Goal: Find specific page/section: Find specific page/section

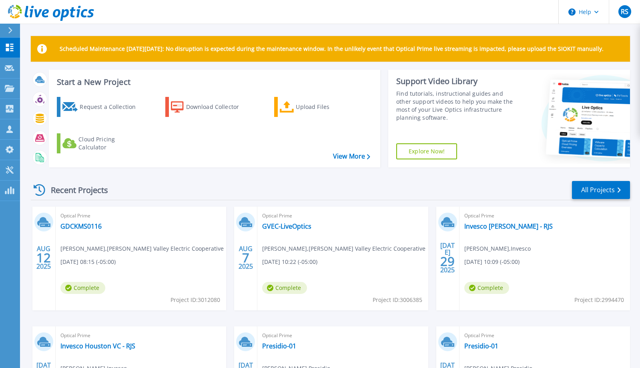
scroll to position [1, 0]
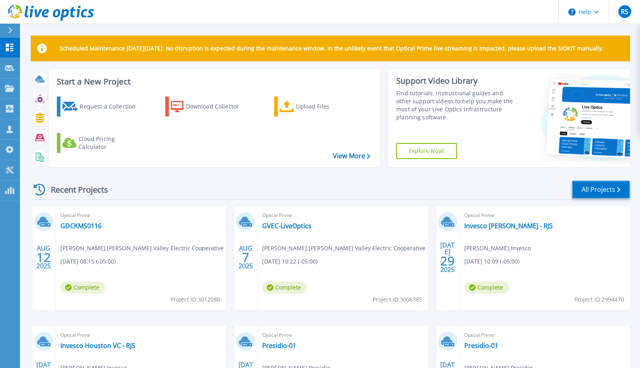
click at [599, 189] on link "All Projects" at bounding box center [601, 189] width 58 height 18
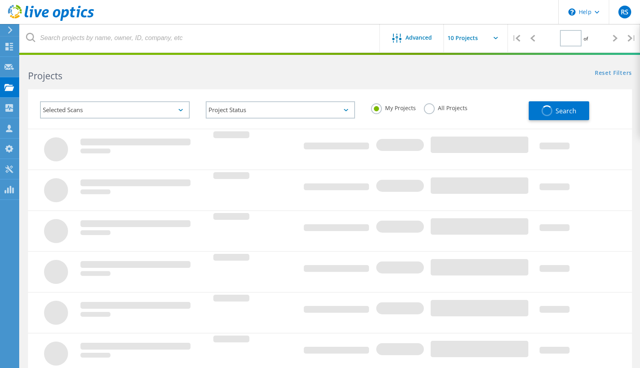
type input "1"
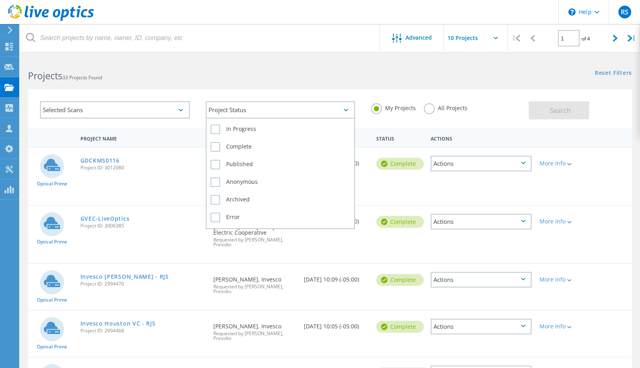
click at [228, 107] on div "Project Status" at bounding box center [281, 109] width 150 height 17
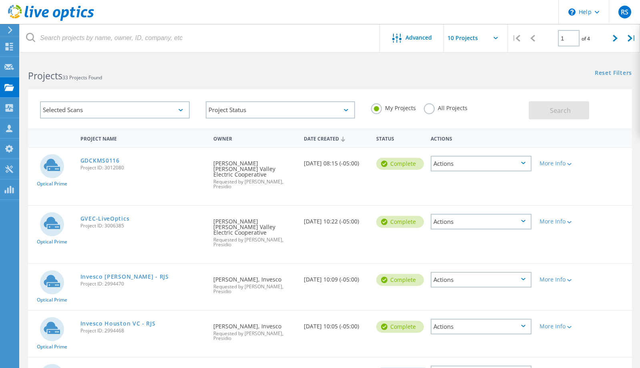
click at [98, 113] on div "Selected Scans" at bounding box center [115, 109] width 150 height 17
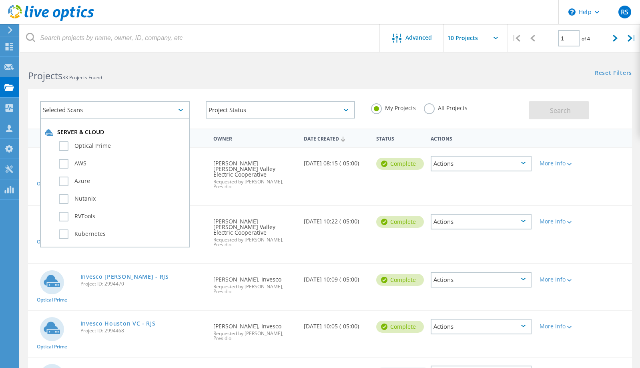
click at [98, 113] on div "Selected Scans" at bounding box center [115, 109] width 150 height 17
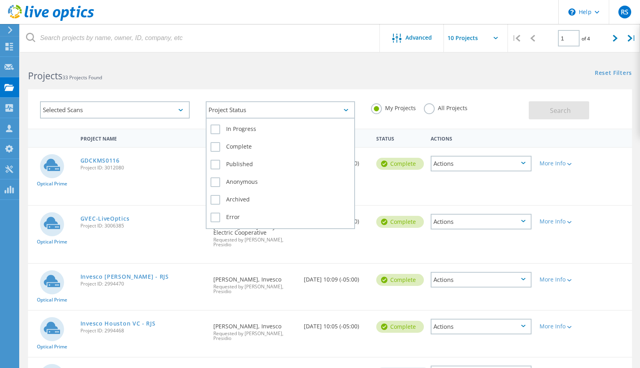
click at [223, 108] on div "Project Status" at bounding box center [281, 109] width 150 height 17
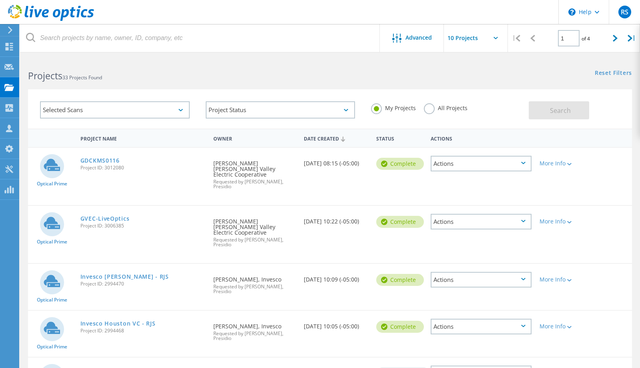
drag, startPoint x: 299, startPoint y: 83, endPoint x: 295, endPoint y: 84, distance: 4.4
click at [299, 83] on div "Selected Scans Project Status In Progress Complete Published Anonymous Archived…" at bounding box center [330, 103] width 620 height 49
click at [465, 39] on input "text" at bounding box center [484, 38] width 80 height 28
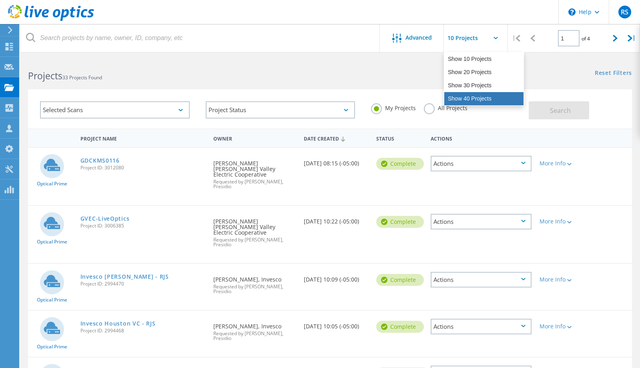
click at [467, 96] on div "Show 40 Projects" at bounding box center [483, 98] width 79 height 13
type input "Show 40 Projects"
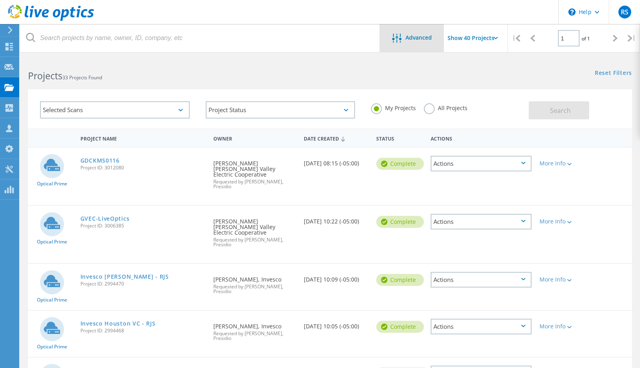
click at [411, 40] on span "Advanced" at bounding box center [418, 38] width 26 height 6
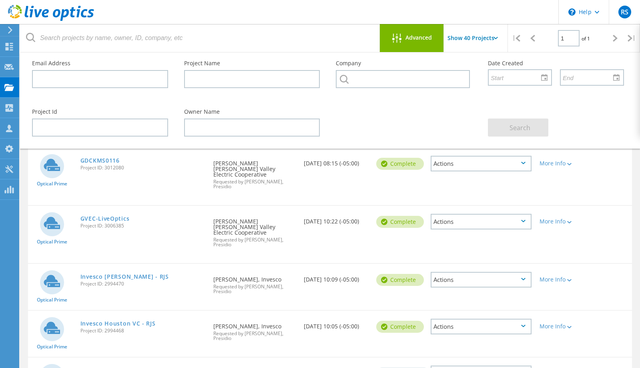
click at [424, 41] on div "Advanced" at bounding box center [412, 39] width 64 height 10
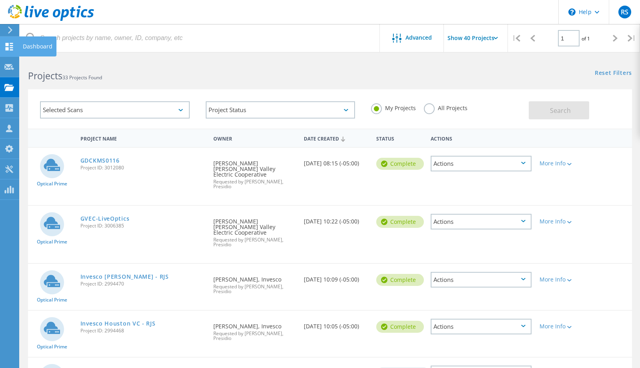
click at [6, 47] on use at bounding box center [10, 47] width 8 height 8
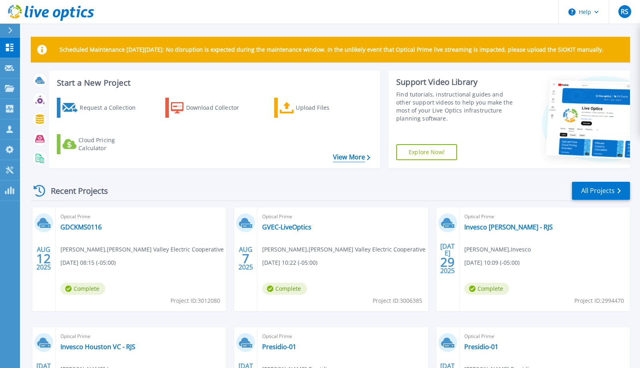
click at [343, 157] on link "View More" at bounding box center [351, 157] width 37 height 8
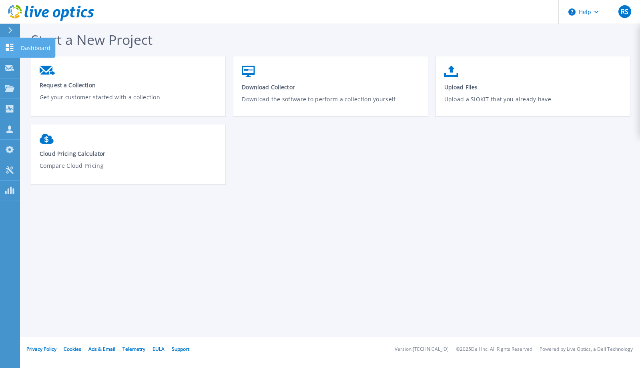
click at [8, 47] on icon at bounding box center [10, 48] width 10 height 8
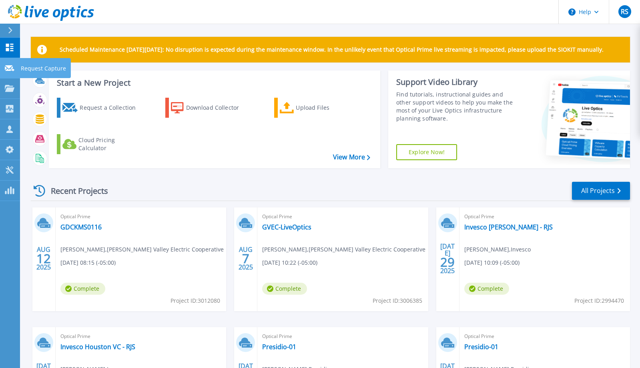
click at [6, 68] on icon at bounding box center [10, 68] width 10 height 6
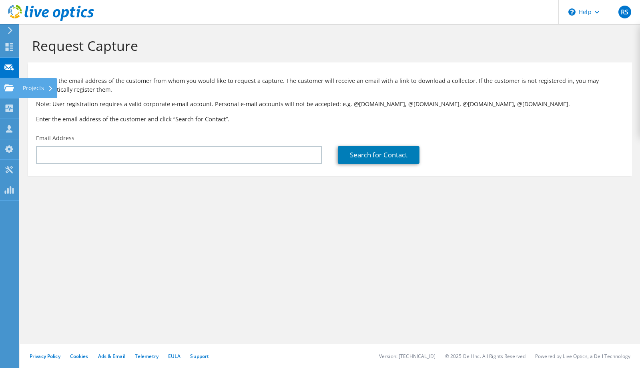
click at [4, 88] on use at bounding box center [9, 87] width 10 height 7
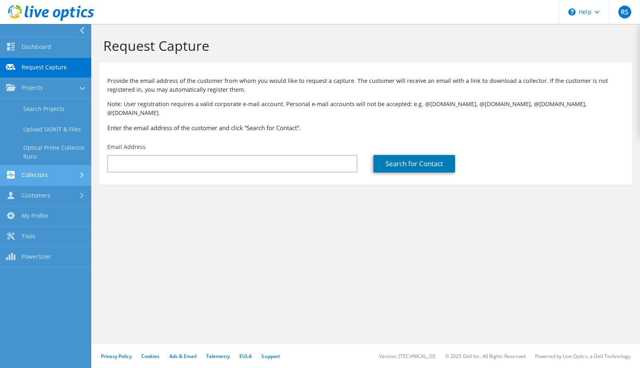
click at [23, 170] on link "Collectors" at bounding box center [45, 175] width 91 height 20
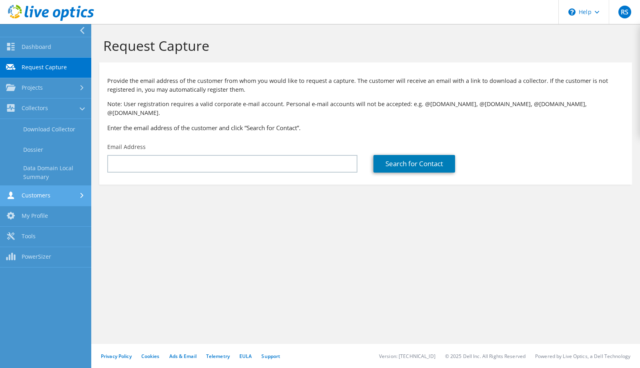
click at [27, 193] on link "Customers" at bounding box center [45, 196] width 91 height 20
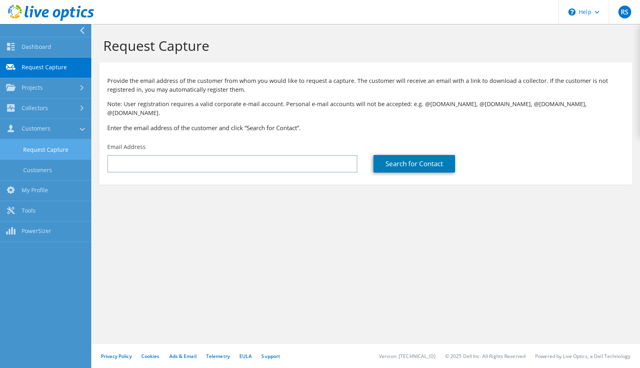
click at [25, 152] on link "Request Capture" at bounding box center [45, 149] width 91 height 20
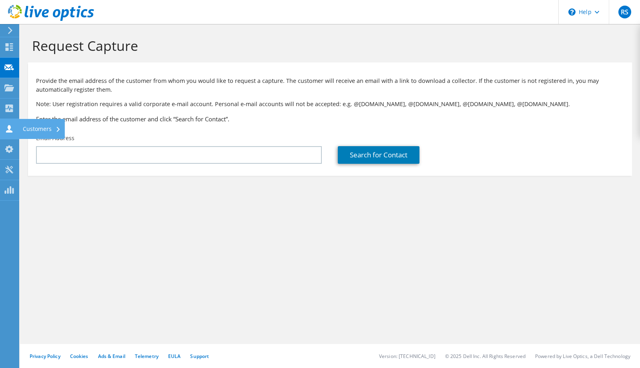
click at [4, 132] on icon at bounding box center [9, 129] width 10 height 8
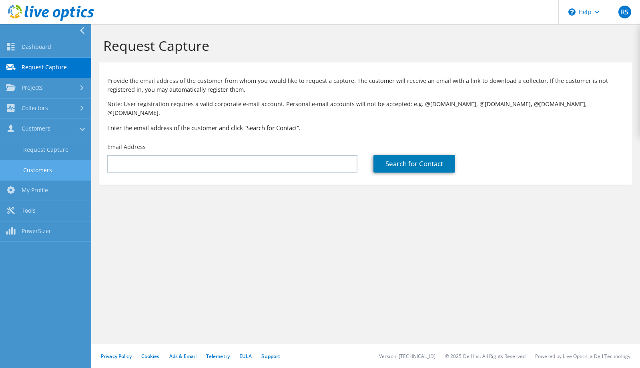
click at [22, 164] on link "Customers" at bounding box center [45, 170] width 91 height 20
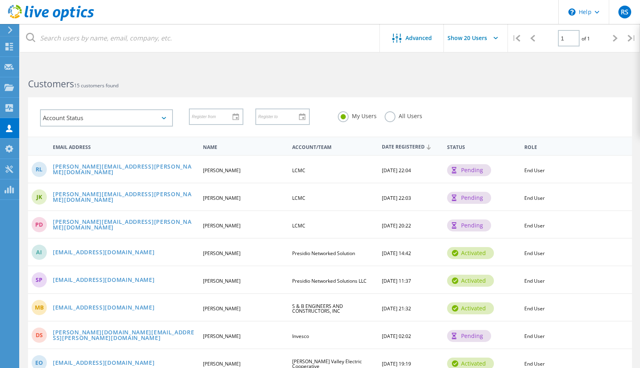
scroll to position [0, 0]
